Goal: Task Accomplishment & Management: Complete application form

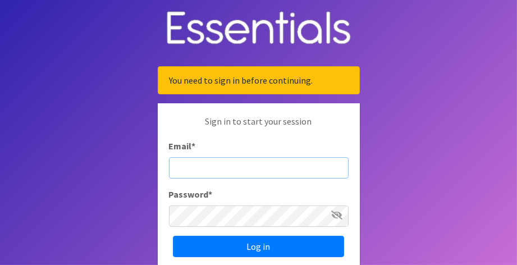
type input "[EMAIL_ADDRESS][DOMAIN_NAME]"
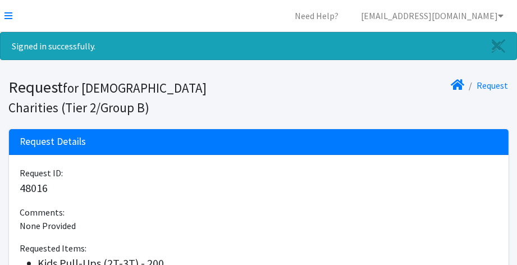
click at [112, 142] on div "Request Details" at bounding box center [259, 142] width 500 height 26
click at [6, 10] on link at bounding box center [8, 15] width 8 height 13
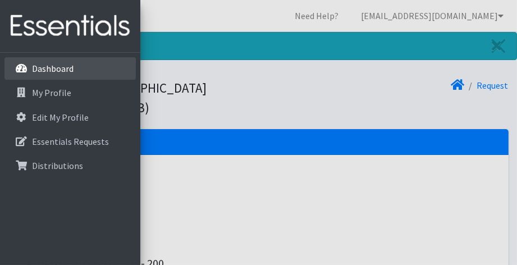
click at [63, 72] on p "Dashboard" at bounding box center [53, 68] width 42 height 11
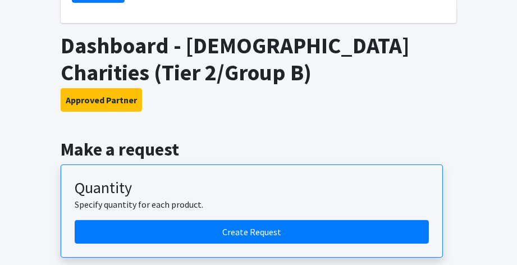
scroll to position [337, 0]
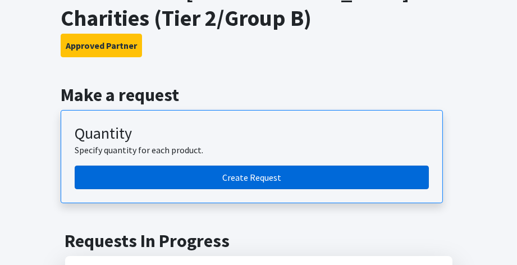
click at [250, 181] on link "Create Request" at bounding box center [252, 178] width 354 height 24
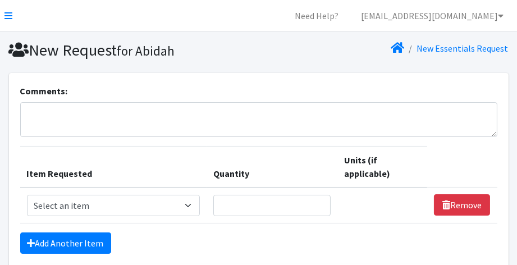
scroll to position [104, 0]
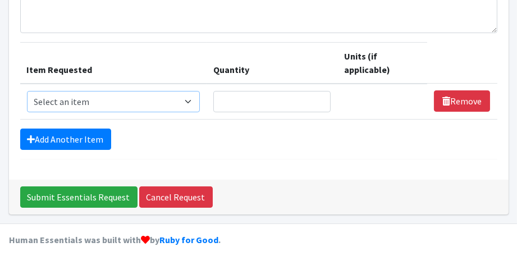
click at [144, 104] on select "Select an item Adult Briefs (Large, approx. 38"-56") Adult Briefs (Medium, appr…" at bounding box center [114, 101] width 174 height 21
select select "1169"
click at [27, 91] on select "Select an item Adult Briefs (Large, approx. 38"-56") Adult Briefs (Medium, appr…" at bounding box center [114, 101] width 174 height 21
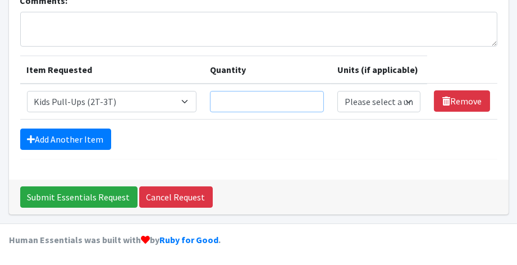
click at [231, 99] on input "Quantity" at bounding box center [267, 101] width 115 height 21
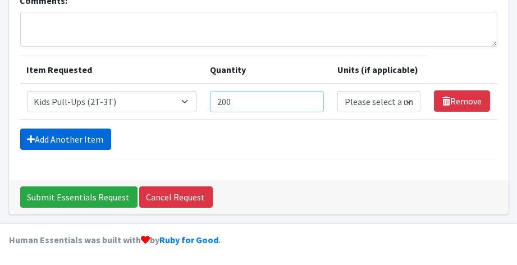
type input "200"
click at [78, 136] on link "Add Another Item" at bounding box center [65, 139] width 91 height 21
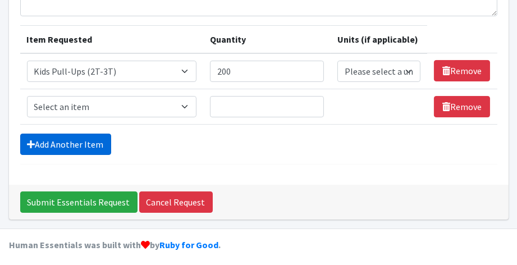
scroll to position [126, 0]
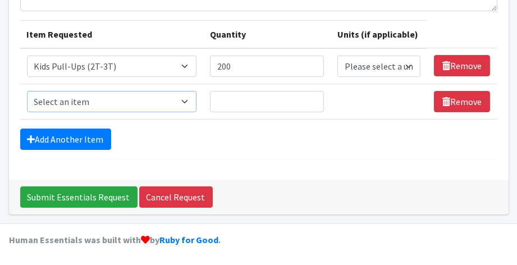
click at [113, 101] on select "Select an item Adult Briefs (Large, approx. 38"-56") Adult Briefs (Medium, appr…" at bounding box center [112, 101] width 170 height 21
select select "1185"
click at [27, 91] on select "Select an item Adult Briefs (Large, approx. 38"-56") Adult Briefs (Medium, appr…" at bounding box center [112, 101] width 170 height 21
click at [230, 101] on input "Quantity" at bounding box center [267, 101] width 115 height 21
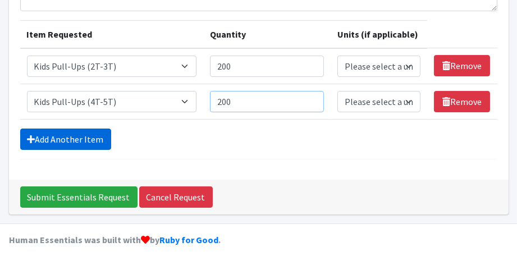
type input "200"
click at [65, 130] on link "Add Another Item" at bounding box center [65, 139] width 91 height 21
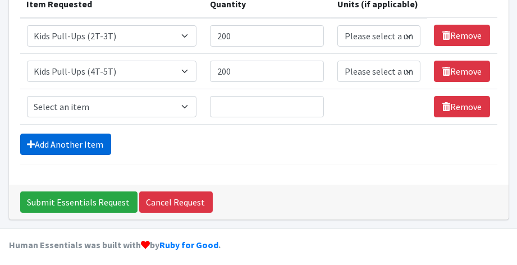
scroll to position [161, 0]
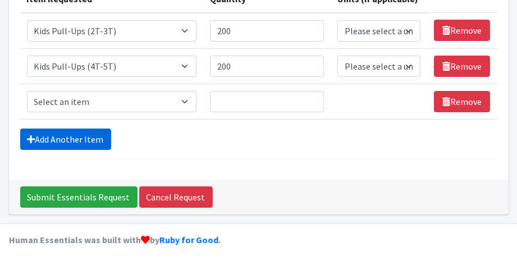
click at [77, 136] on link "Add Another Item" at bounding box center [65, 139] width 91 height 21
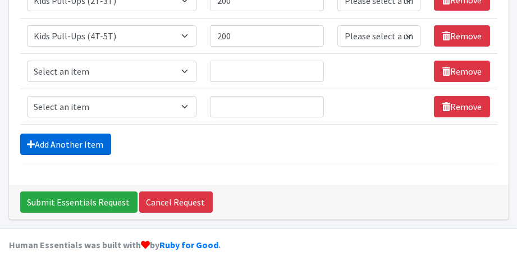
scroll to position [197, 0]
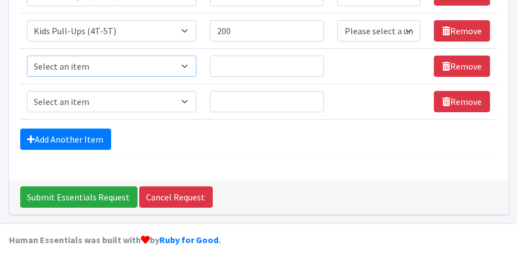
click at [136, 67] on select "Select an item Adult Briefs (Large, approx. 38"-56") Adult Briefs (Medium, appr…" at bounding box center [112, 66] width 170 height 21
select select "1171"
click at [27, 56] on select "Select an item Adult Briefs (Large, approx. 38"-56") Adult Briefs (Medium, appr…" at bounding box center [112, 66] width 170 height 21
click at [253, 66] on input "Quantity" at bounding box center [267, 66] width 115 height 21
type input "200"
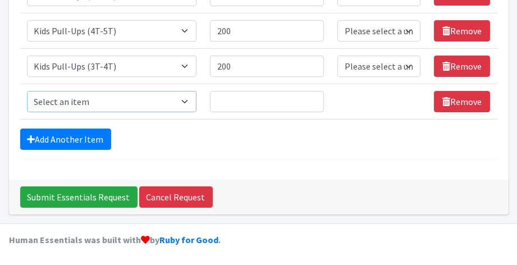
click at [103, 102] on select "Select an item Adult Briefs (Large, approx. 38"-56") Adult Briefs (Medium, appr…" at bounding box center [112, 101] width 170 height 21
select select "1164"
click at [27, 91] on select "Select an item Adult Briefs (Large, approx. 38"-56") Adult Briefs (Medium, appr…" at bounding box center [112, 101] width 170 height 21
click at [235, 101] on input "Quantity" at bounding box center [267, 101] width 115 height 21
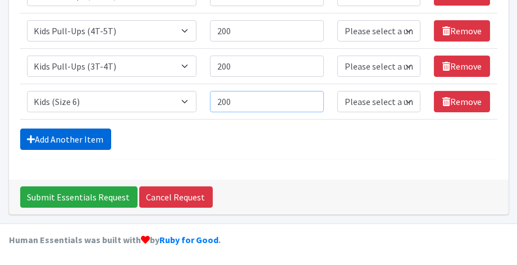
type input "200"
click at [75, 138] on link "Add Another Item" at bounding box center [65, 139] width 91 height 21
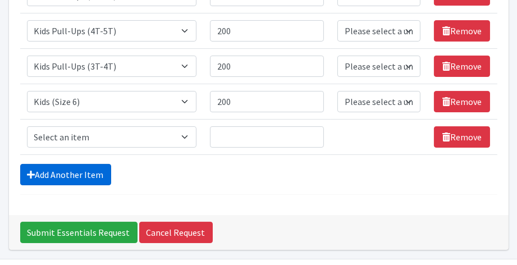
scroll to position [231, 0]
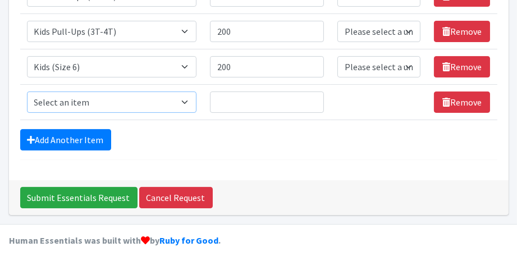
click at [95, 101] on select "Select an item Adult Briefs (Large, approx. 38"-56") Adult Briefs (Medium, appr…" at bounding box center [112, 102] width 170 height 21
select select "1162"
click at [27, 92] on select "Select an item Adult Briefs (Large, approx. 38"-56") Adult Briefs (Medium, appr…" at bounding box center [112, 102] width 170 height 21
click at [229, 102] on input "Quantity" at bounding box center [267, 102] width 115 height 21
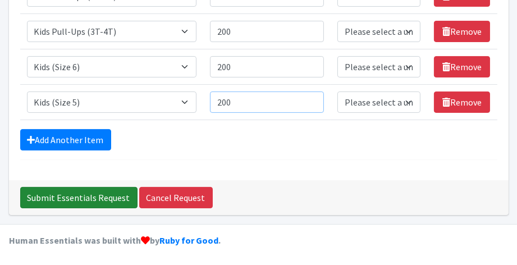
type input "200"
click at [105, 197] on input "Submit Essentials Request" at bounding box center [78, 197] width 117 height 21
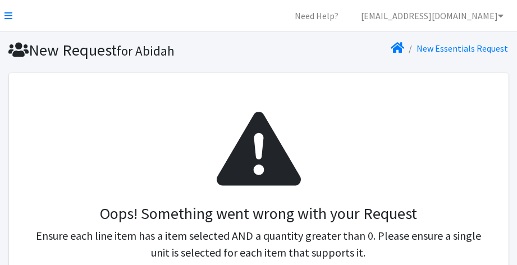
scroll to position [56, 0]
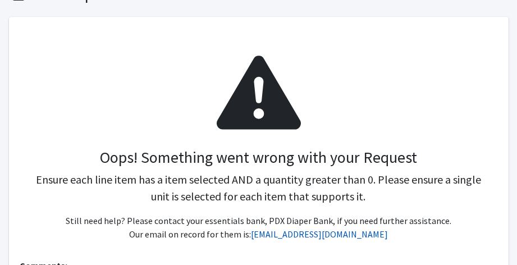
click at [317, 237] on link "[EMAIL_ADDRESS][DOMAIN_NAME]" at bounding box center [319, 234] width 137 height 11
click at [311, 235] on link "[EMAIL_ADDRESS][DOMAIN_NAME]" at bounding box center [319, 234] width 137 height 11
